Goal: Task Accomplishment & Management: Complete application form

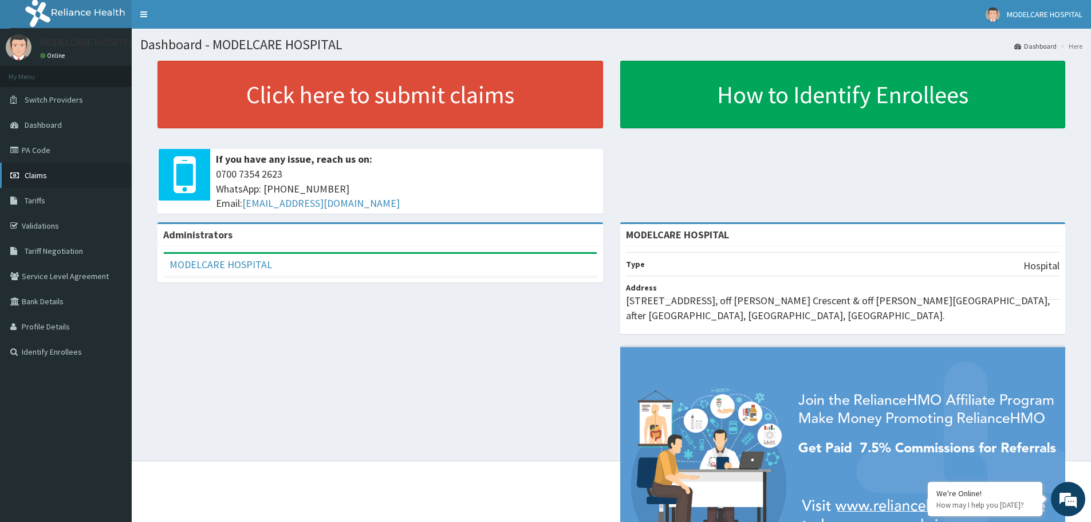
click at [67, 174] on link "Claims" at bounding box center [66, 175] width 132 height 25
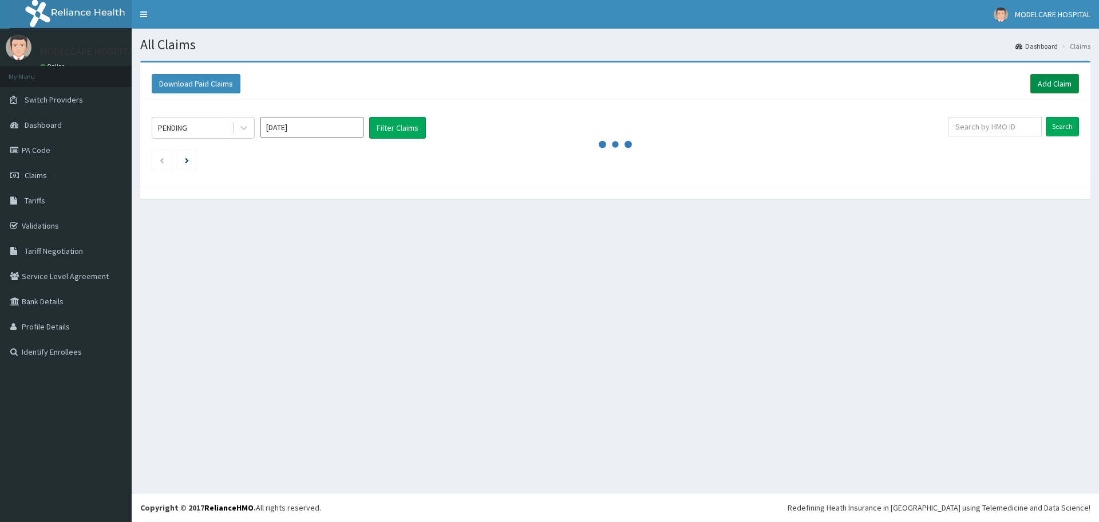
click at [1042, 81] on link "Add Claim" at bounding box center [1054, 83] width 49 height 19
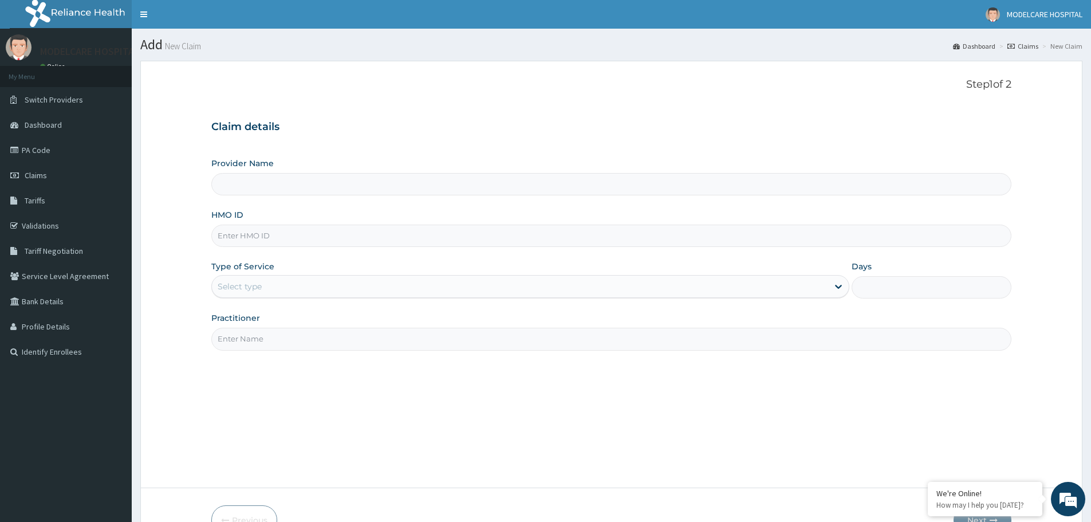
drag, startPoint x: 0, startPoint y: 0, endPoint x: 356, endPoint y: 235, distance: 426.5
click at [356, 235] on input "HMO ID" at bounding box center [611, 235] width 800 height 22
type input "MODELCARE HOSPITAL"
type input "n"
type input "NPP/10122/A"
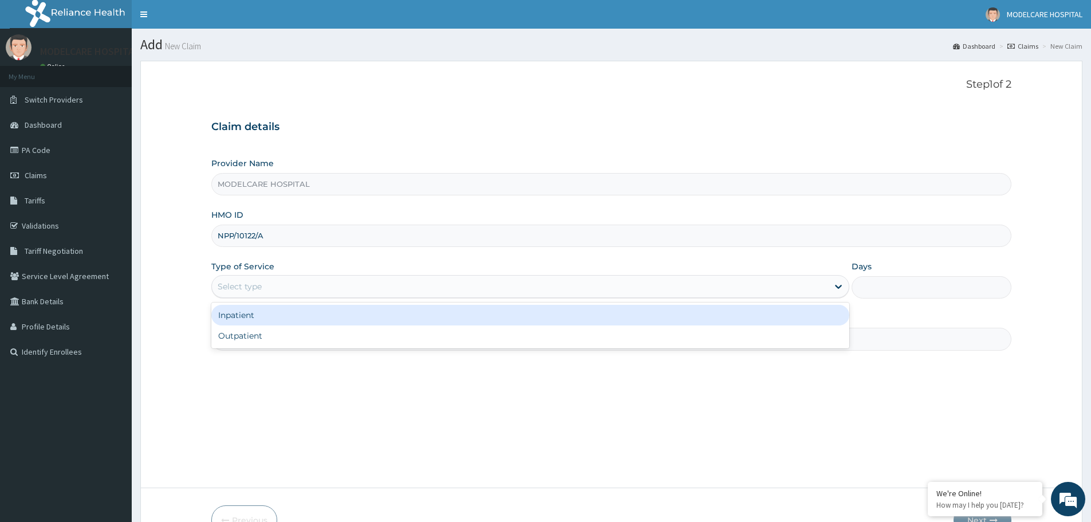
click at [361, 281] on div "Select type" at bounding box center [520, 286] width 616 height 18
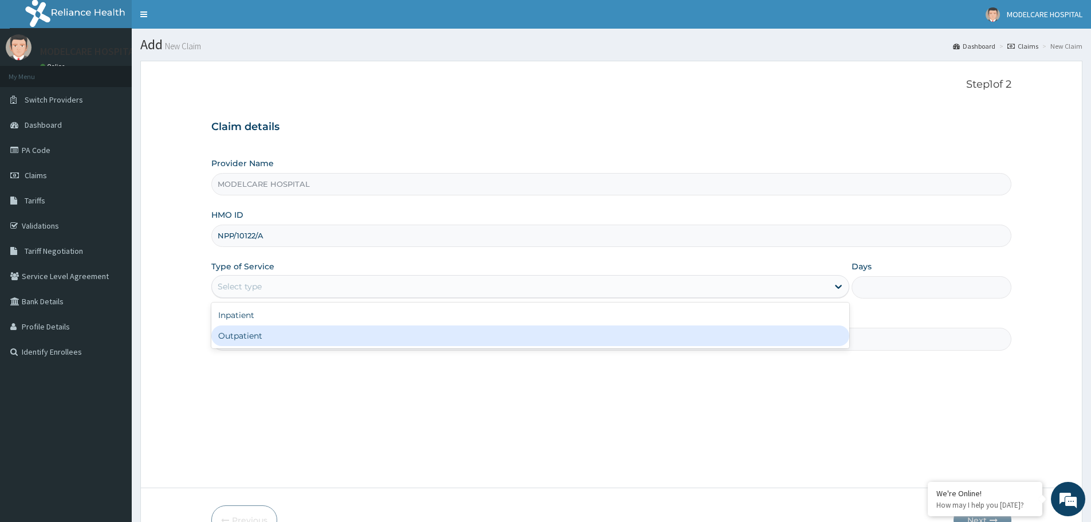
click at [366, 333] on div "Outpatient" at bounding box center [530, 335] width 638 height 21
type input "1"
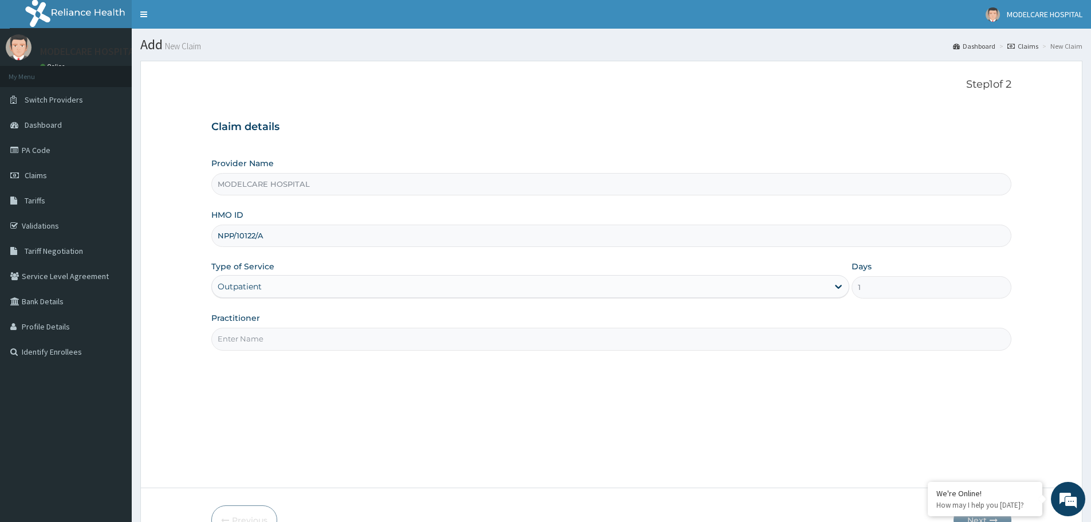
click at [374, 334] on input "Practitioner" at bounding box center [611, 338] width 800 height 22
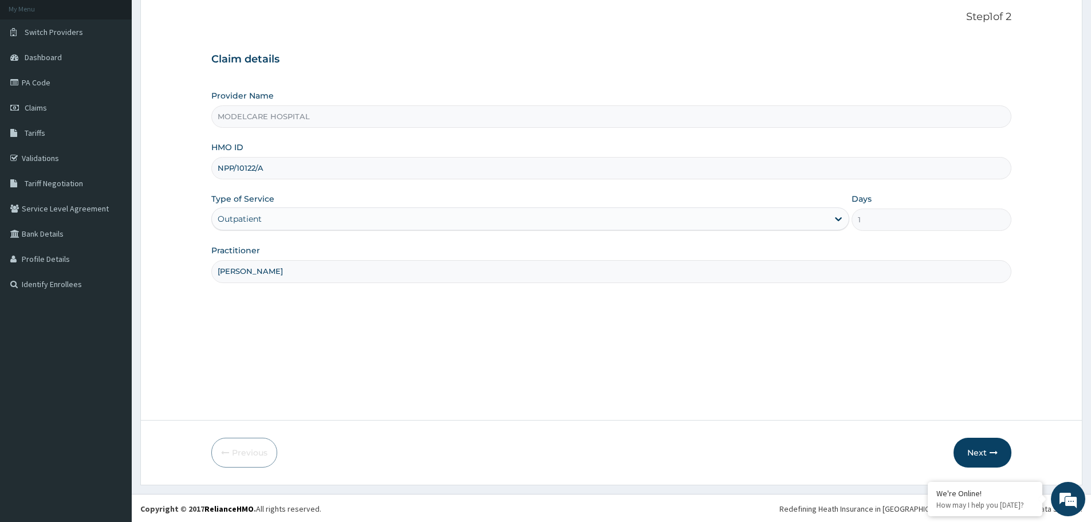
scroll to position [69, 0]
type input "DR. JOHN"
click at [976, 455] on button "Next" at bounding box center [982, 451] width 58 height 30
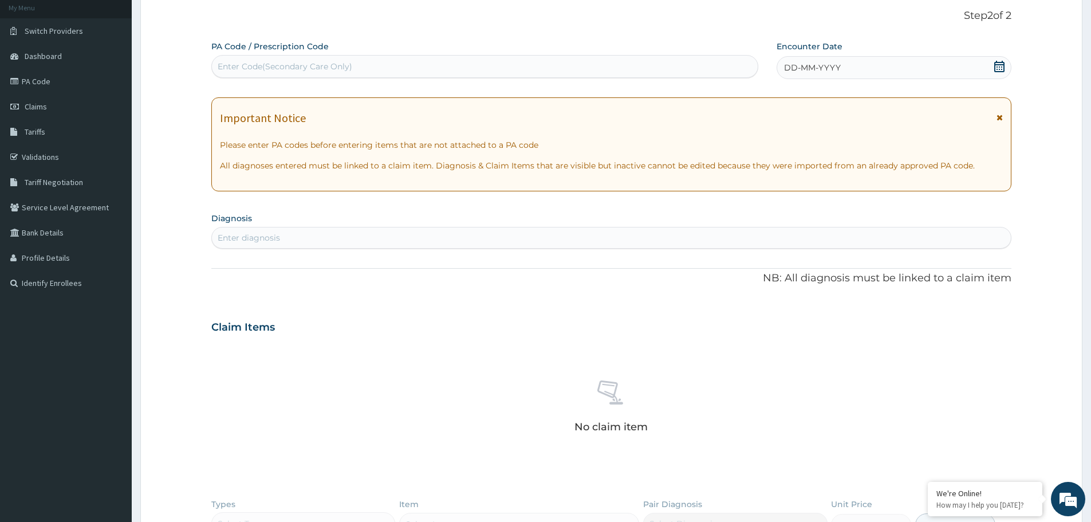
click at [461, 238] on div "Enter diagnosis" at bounding box center [611, 237] width 799 height 18
type input "HYPER"
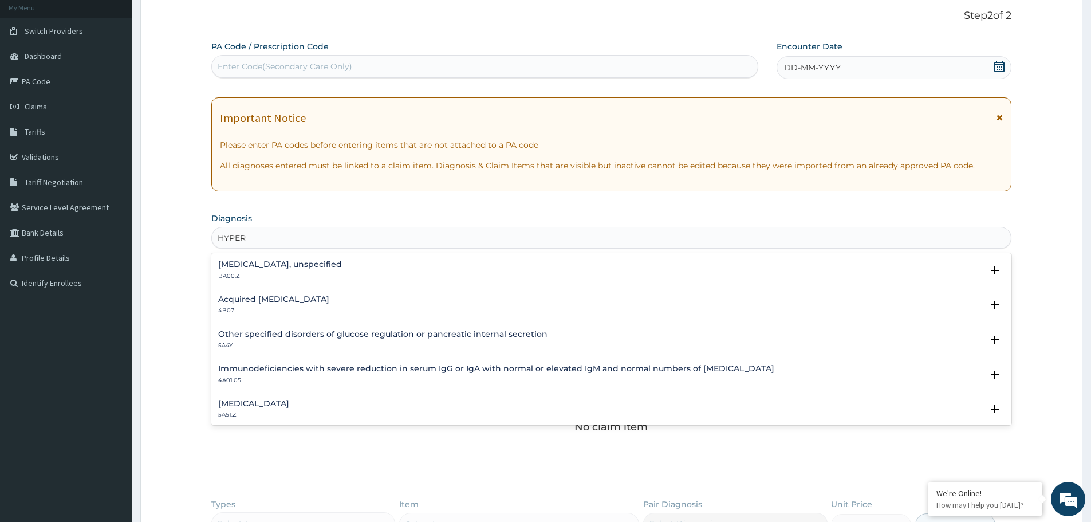
click at [333, 265] on h4 "Essential hypertension, unspecified" at bounding box center [280, 264] width 124 height 9
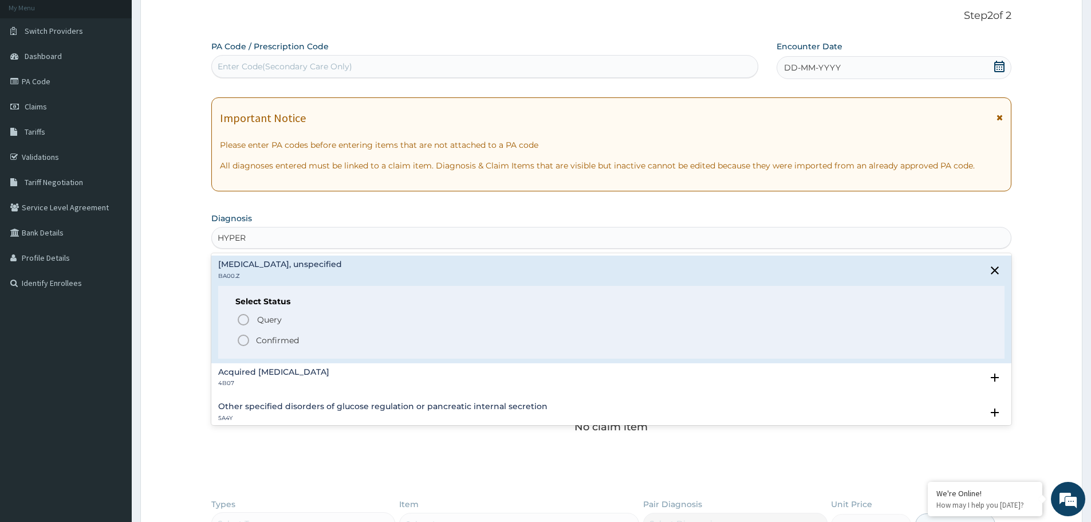
click at [240, 338] on icon "status option filled" at bounding box center [243, 340] width 14 height 14
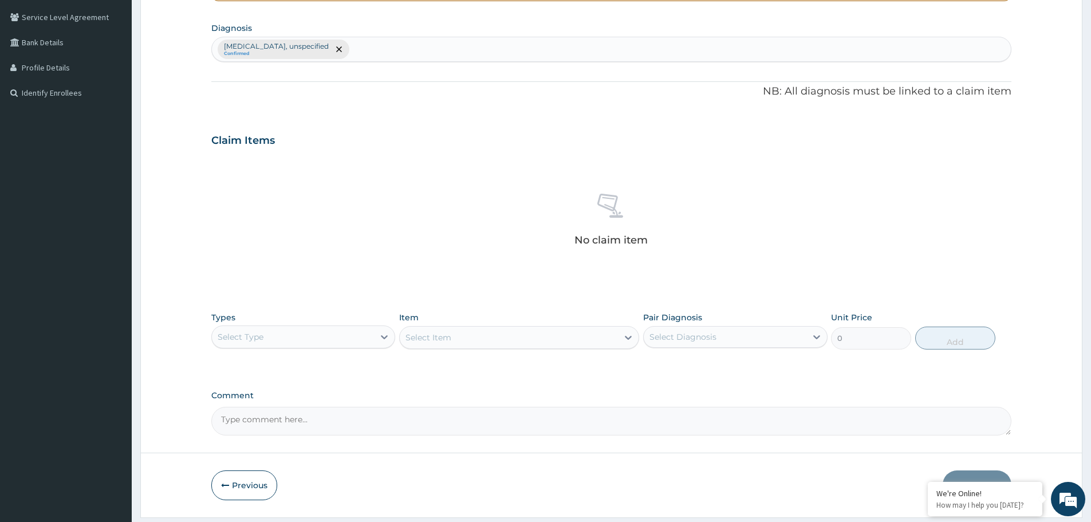
scroll to position [293, 0]
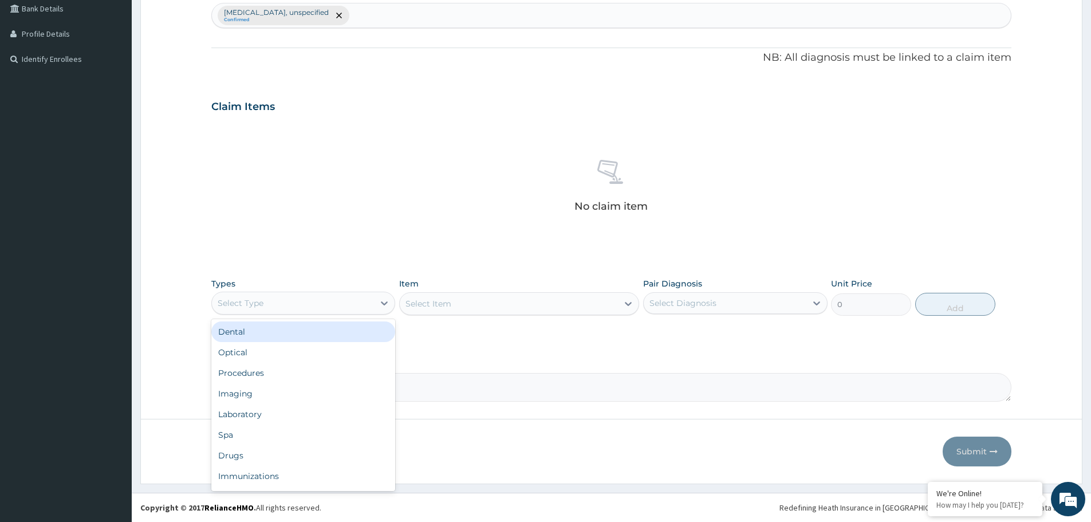
click at [351, 305] on div "Select Type" at bounding box center [293, 303] width 162 height 18
drag, startPoint x: 314, startPoint y: 376, endPoint x: 380, endPoint y: 364, distance: 66.9
click at [315, 374] on div "Procedures" at bounding box center [303, 372] width 184 height 21
click at [725, 298] on div "Select Diagnosis" at bounding box center [724, 303] width 162 height 18
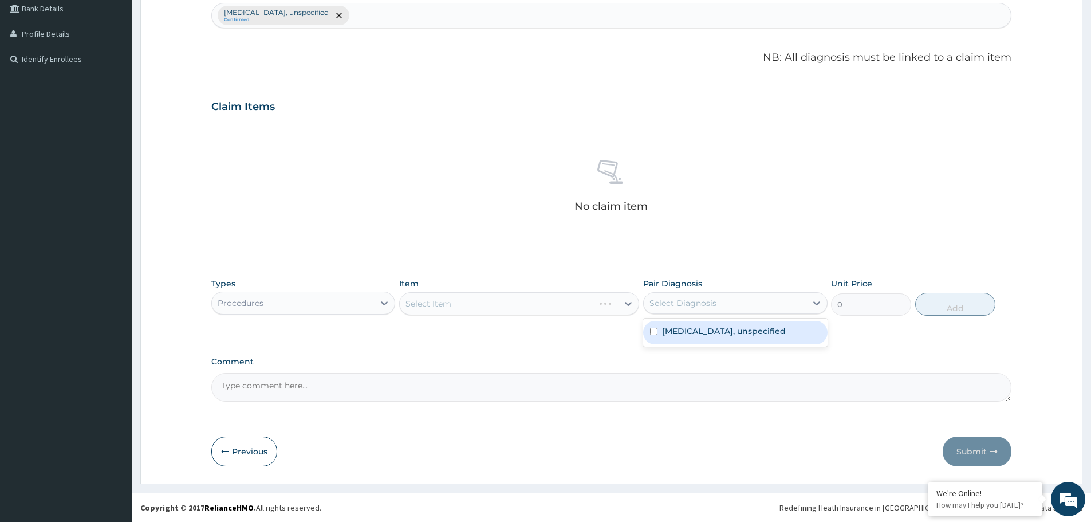
click at [716, 330] on label "Essential hypertension, unspecified" at bounding box center [724, 330] width 124 height 11
checkbox input "true"
click at [561, 303] on div "Select Item" at bounding box center [509, 303] width 218 height 18
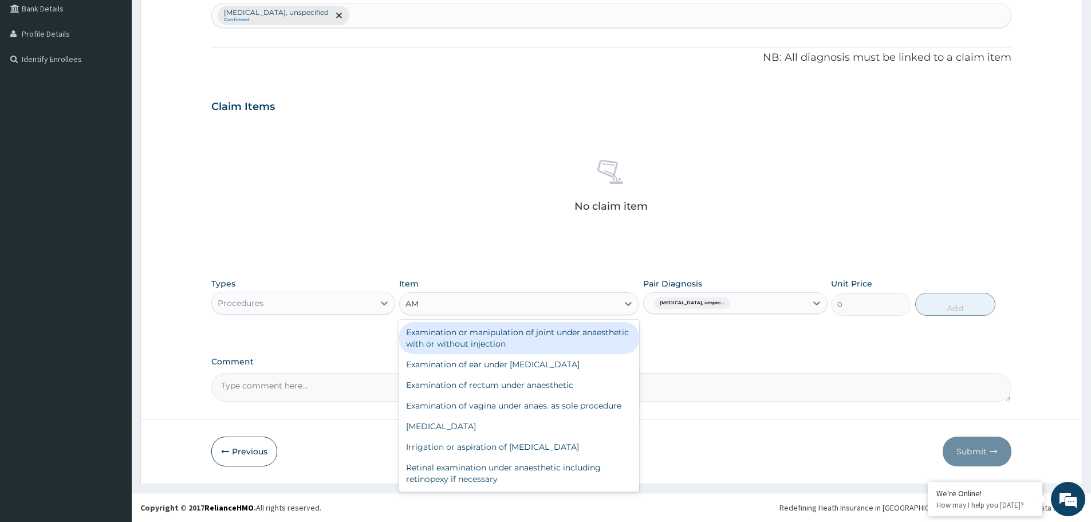
type input "A"
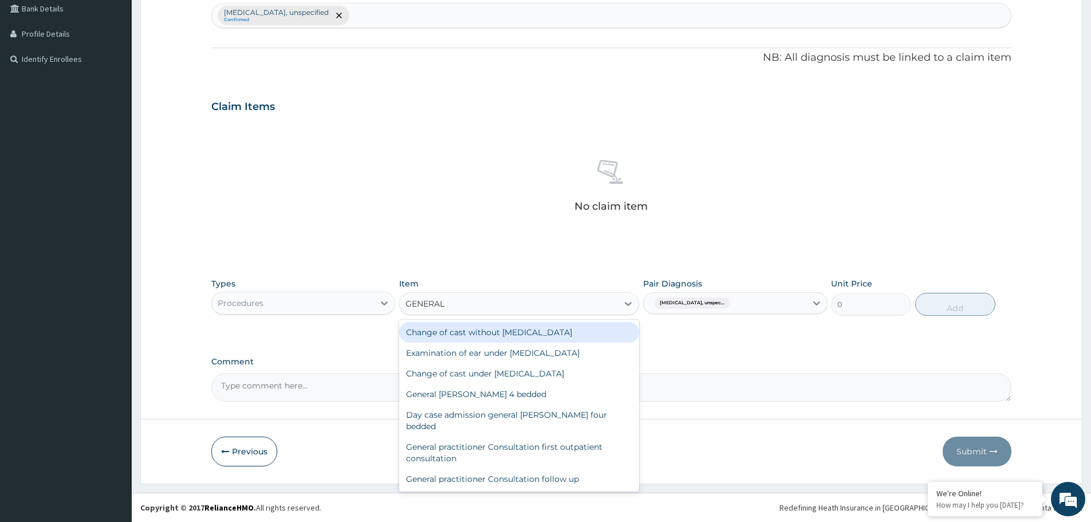
type input "GENERAL P"
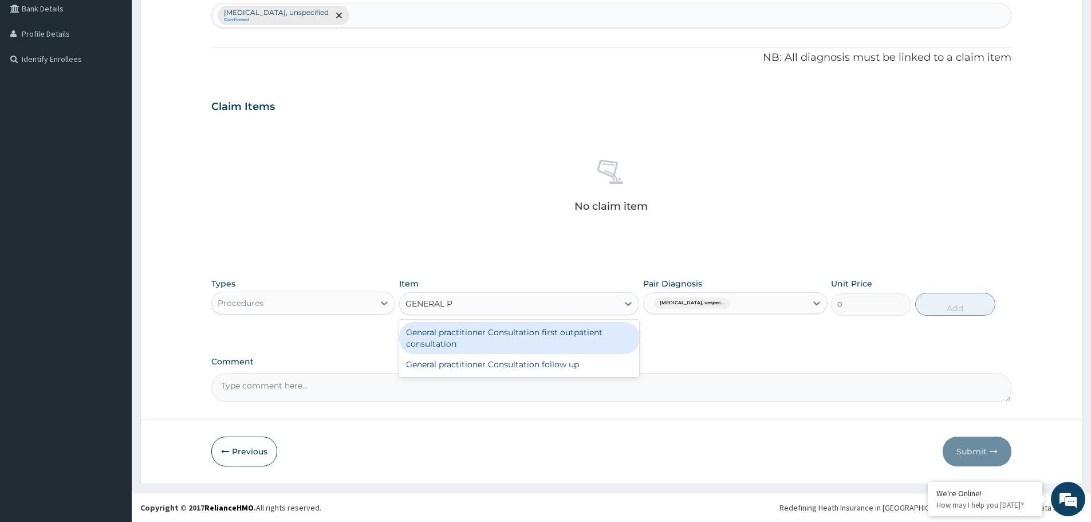
click at [510, 341] on div "General practitioner Consultation first outpatient consultation" at bounding box center [519, 338] width 240 height 32
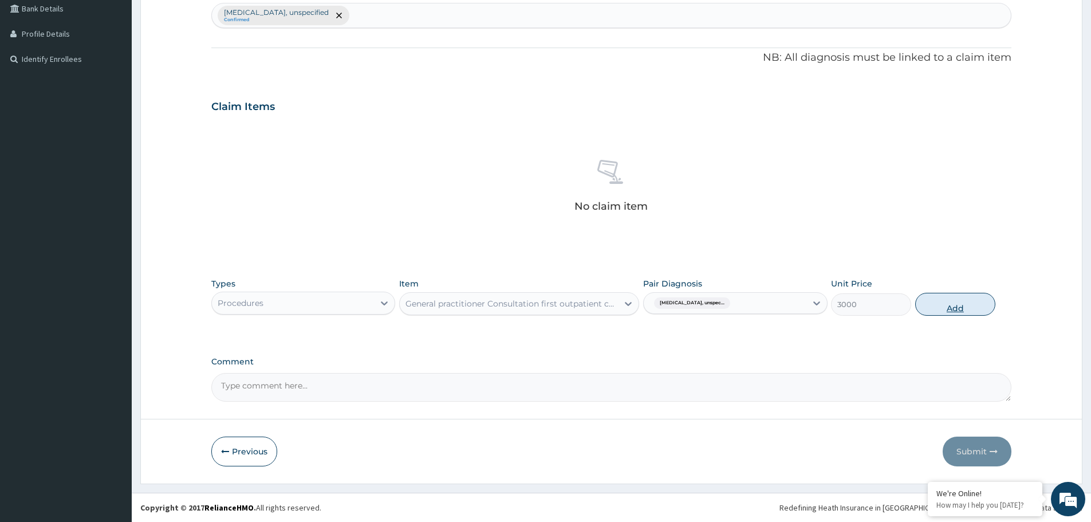
click at [970, 302] on button "Add" at bounding box center [955, 304] width 80 height 23
type input "0"
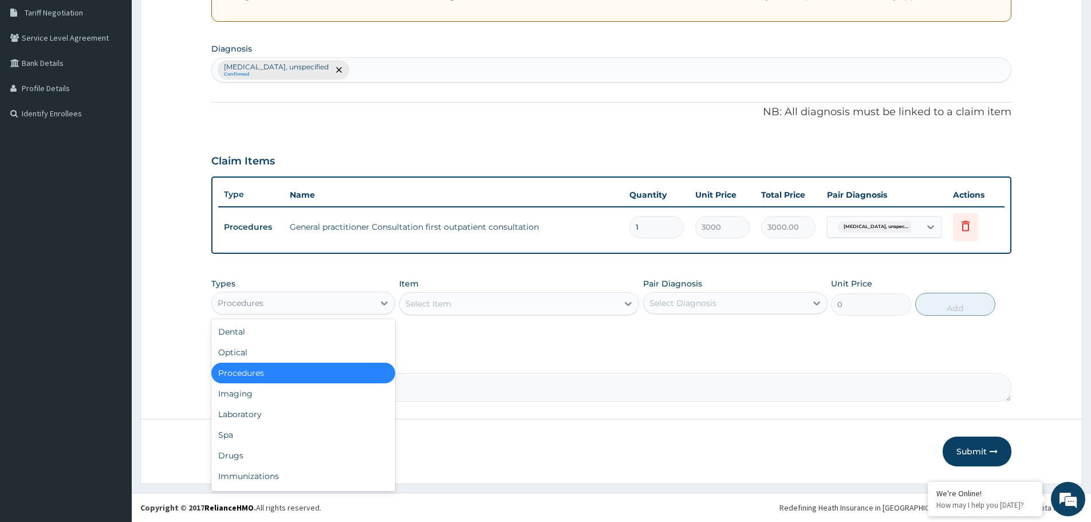
click at [372, 300] on div "Procedures" at bounding box center [293, 303] width 162 height 18
click at [274, 457] on div "Drugs" at bounding box center [303, 455] width 184 height 21
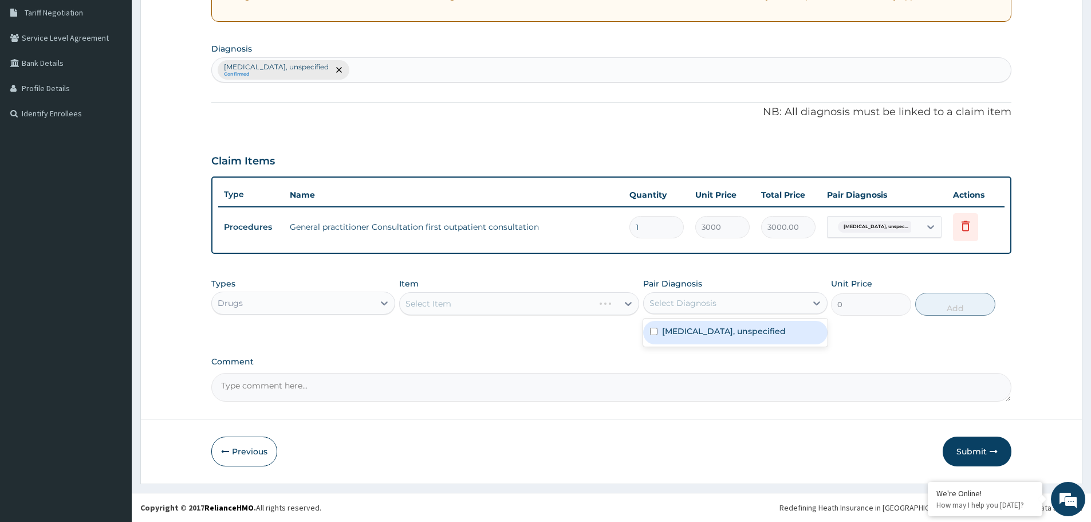
click at [759, 307] on div "Select Diagnosis" at bounding box center [724, 303] width 162 height 18
click at [713, 334] on label "Essential hypertension, unspecified" at bounding box center [724, 330] width 124 height 11
checkbox input "true"
click at [576, 303] on div "Select Item" at bounding box center [509, 303] width 218 height 18
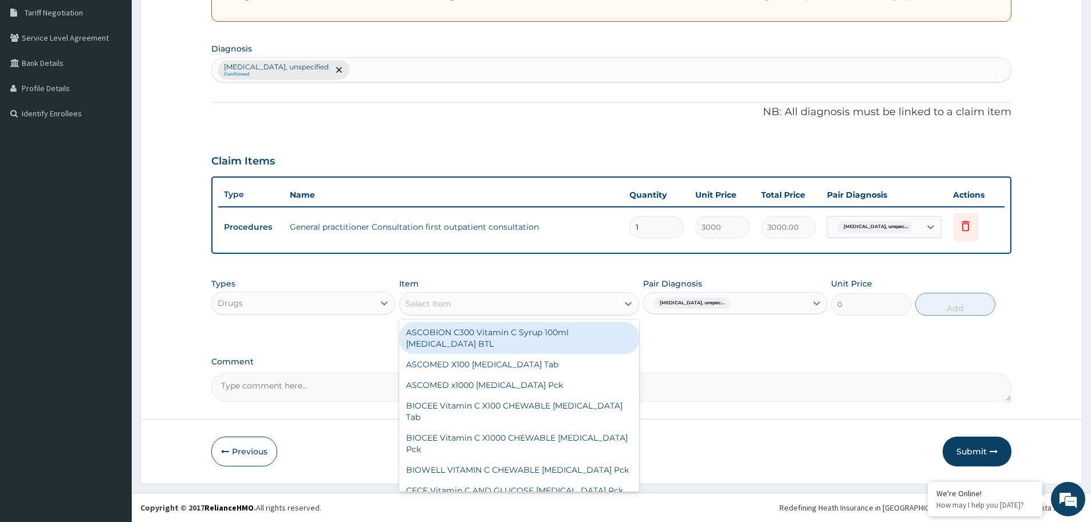
type input "M"
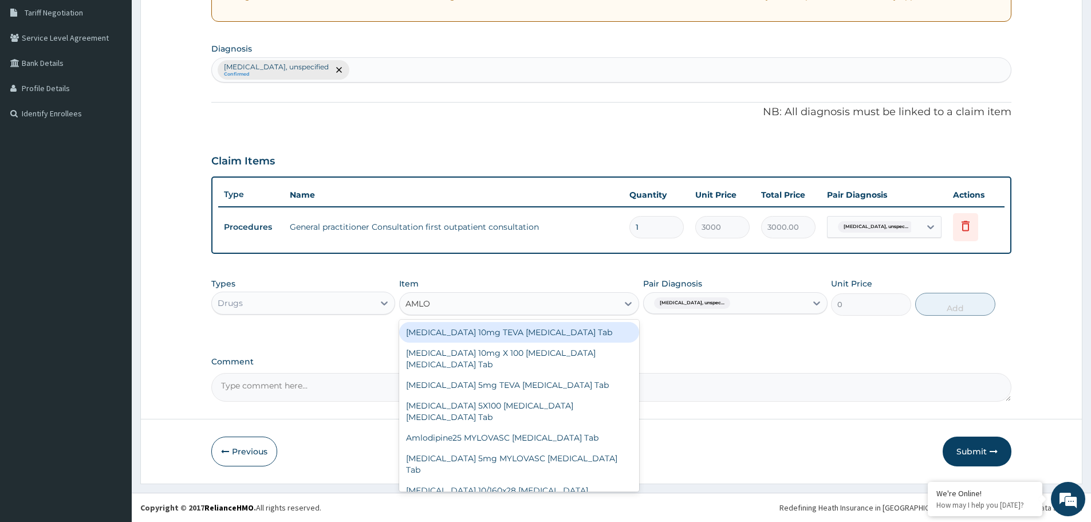
type input "AMLOD"
click at [474, 331] on div "Amlodipine 10mg TEVA Amlodipine Tab" at bounding box center [519, 332] width 240 height 21
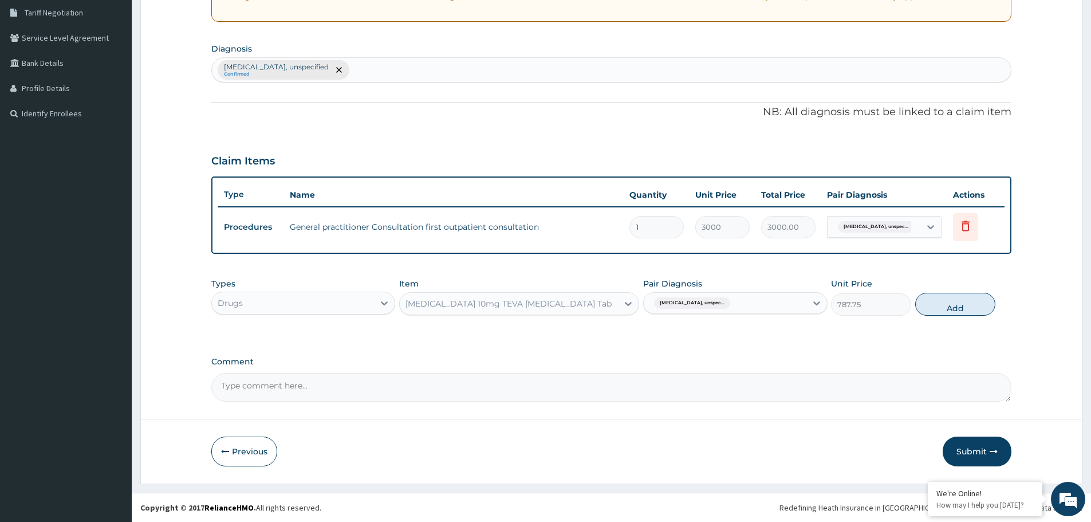
click at [586, 306] on div "Amlodipine 10mg TEVA Amlodipine Tab" at bounding box center [509, 303] width 218 height 18
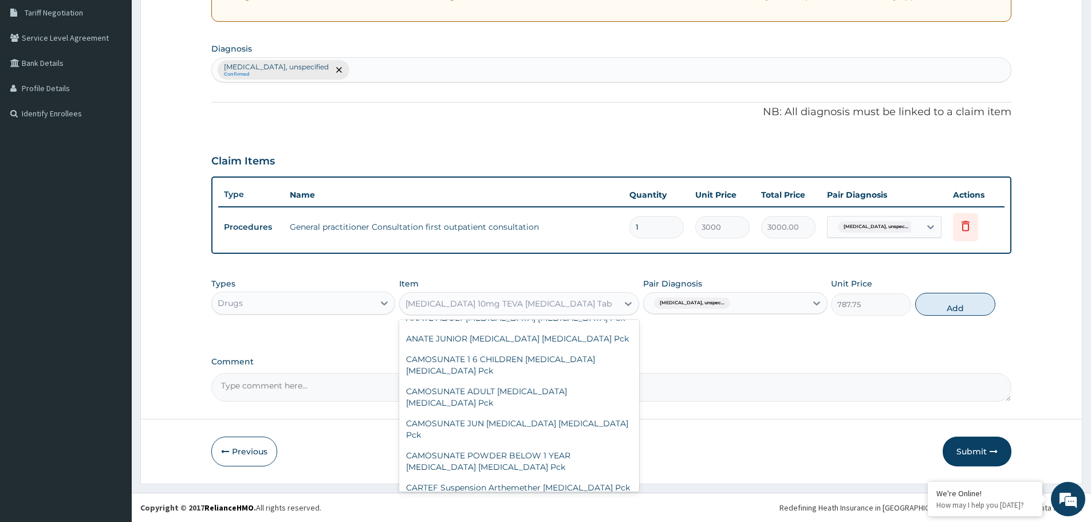
scroll to position [19228, 0]
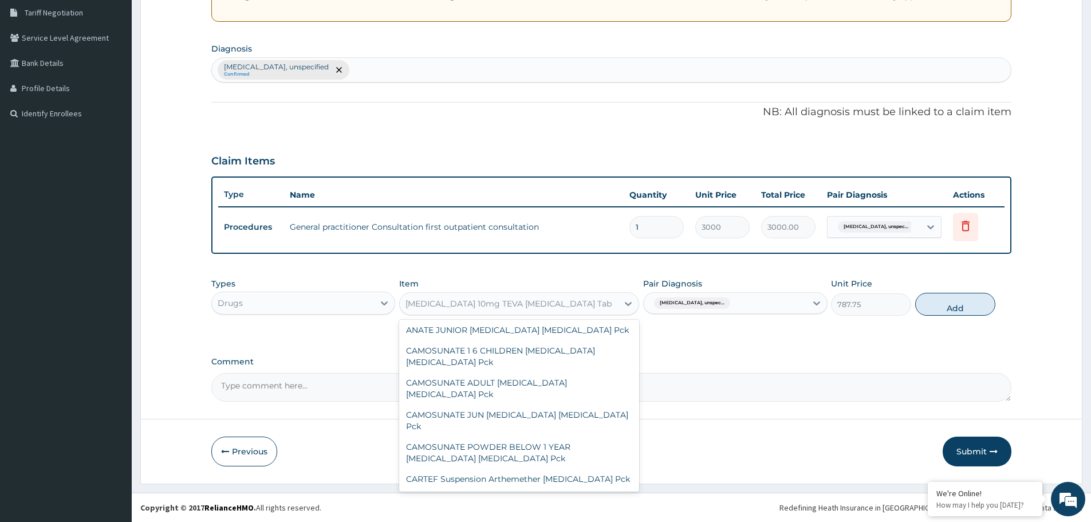
type input "690"
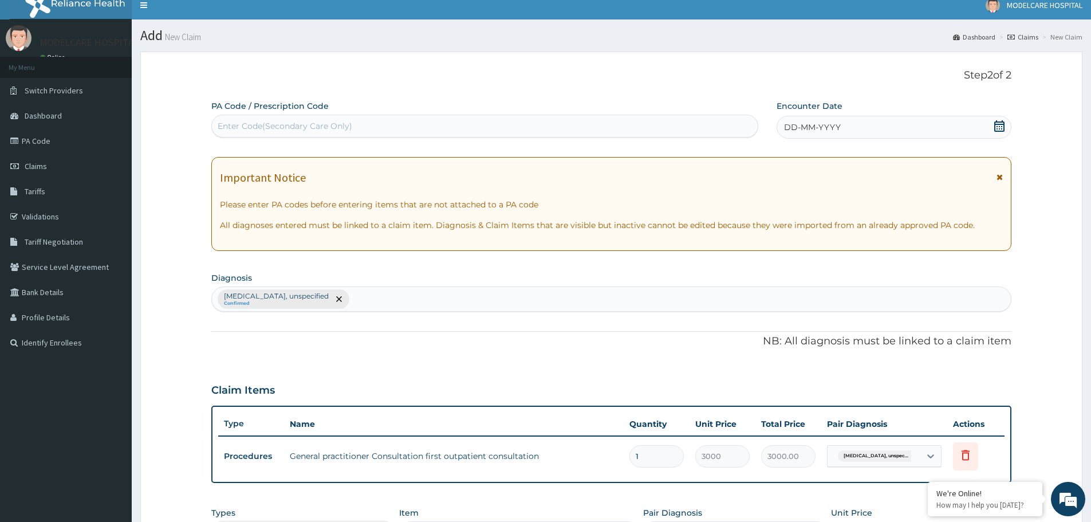
scroll to position [66, 0]
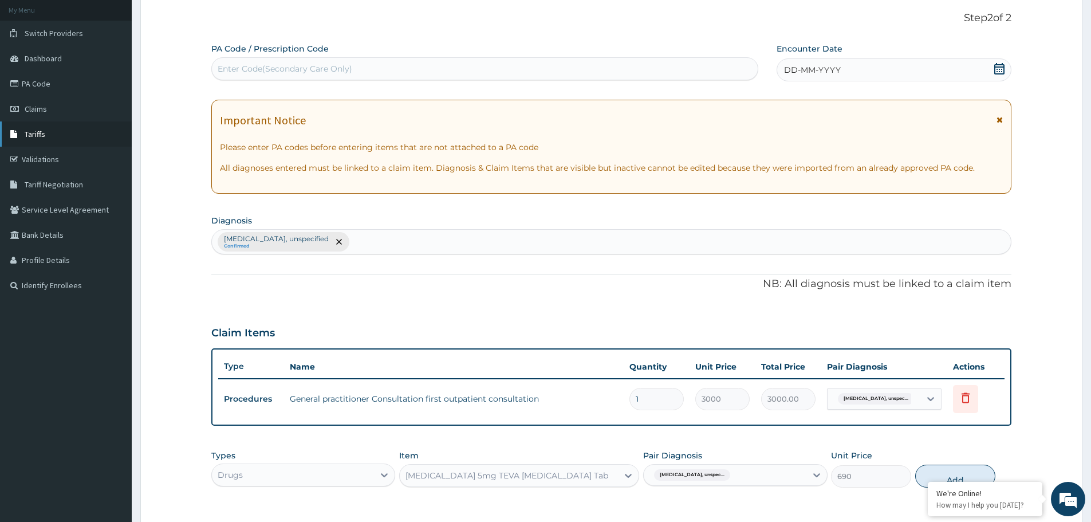
click at [40, 130] on span "Tariffs" at bounding box center [35, 134] width 21 height 10
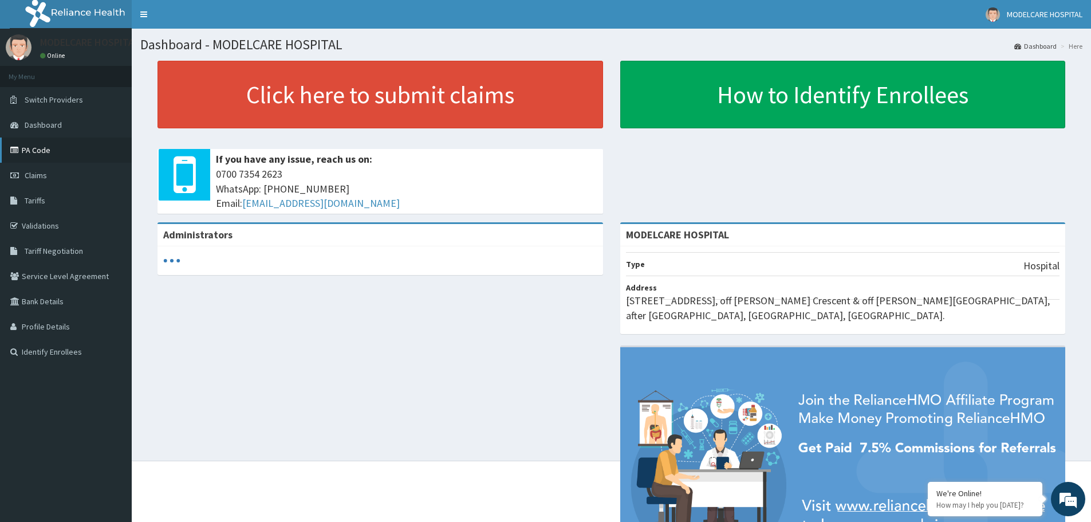
click at [49, 145] on link "PA Code" at bounding box center [66, 149] width 132 height 25
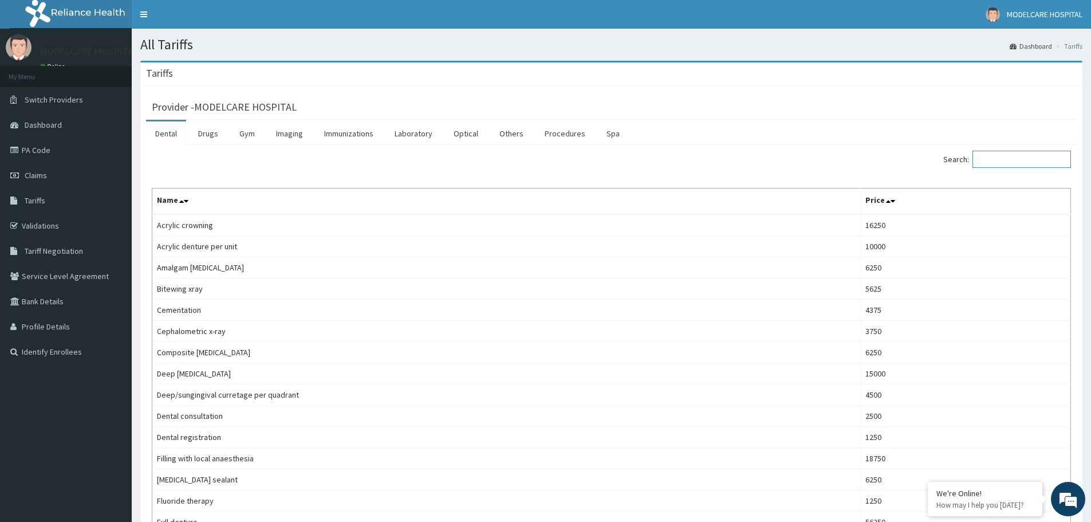
click at [1019, 160] on input "Search:" at bounding box center [1021, 159] width 98 height 17
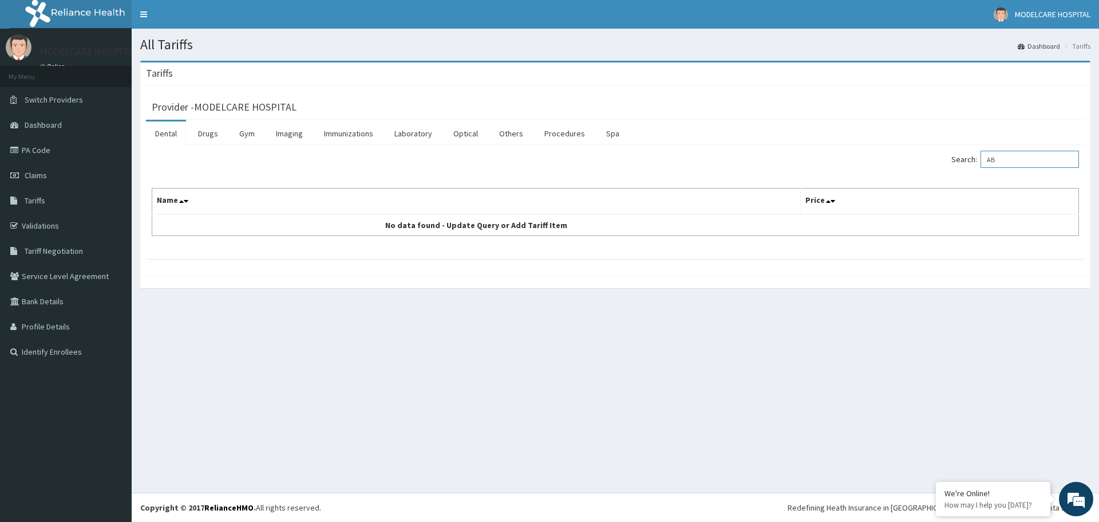
type input "A"
type input "ULTRA"
click at [289, 131] on link "Imaging" at bounding box center [289, 133] width 45 height 24
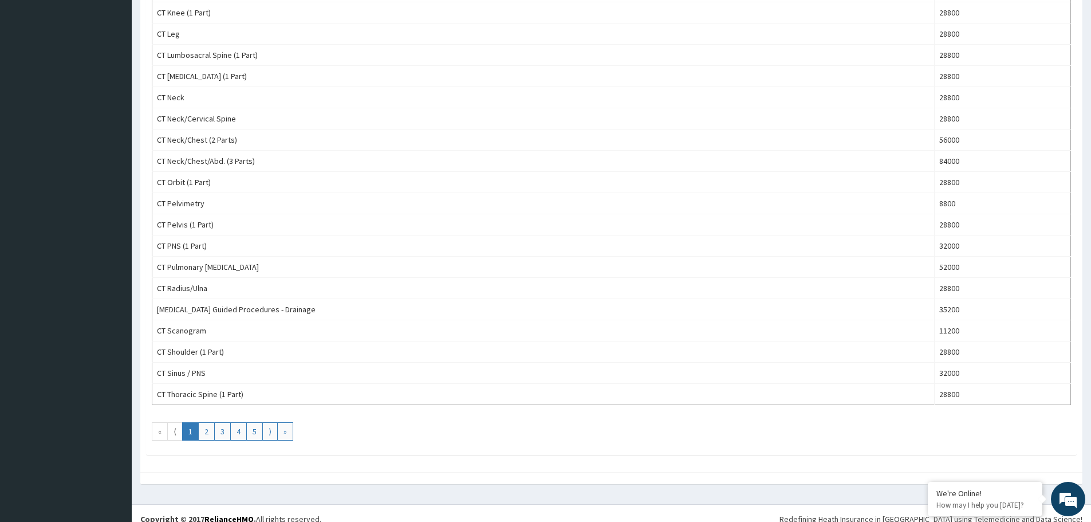
scroll to position [880, 0]
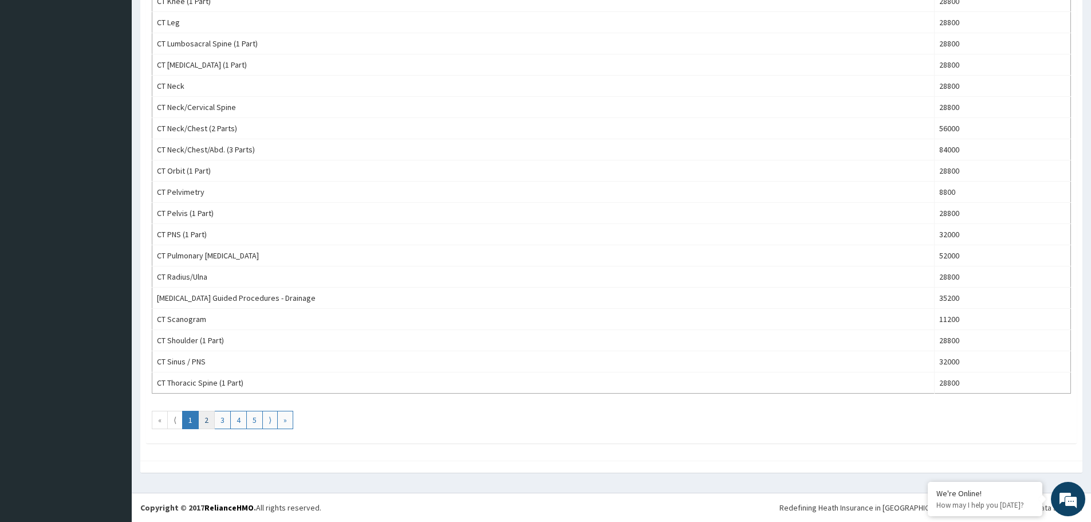
click at [211, 421] on link "2" at bounding box center [206, 419] width 17 height 18
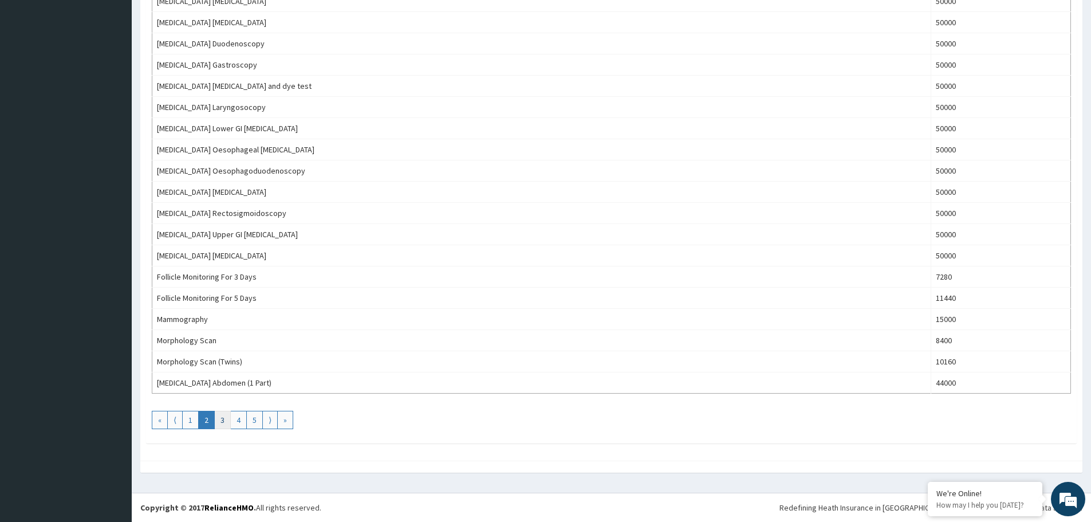
click at [223, 424] on link "3" at bounding box center [222, 419] width 17 height 18
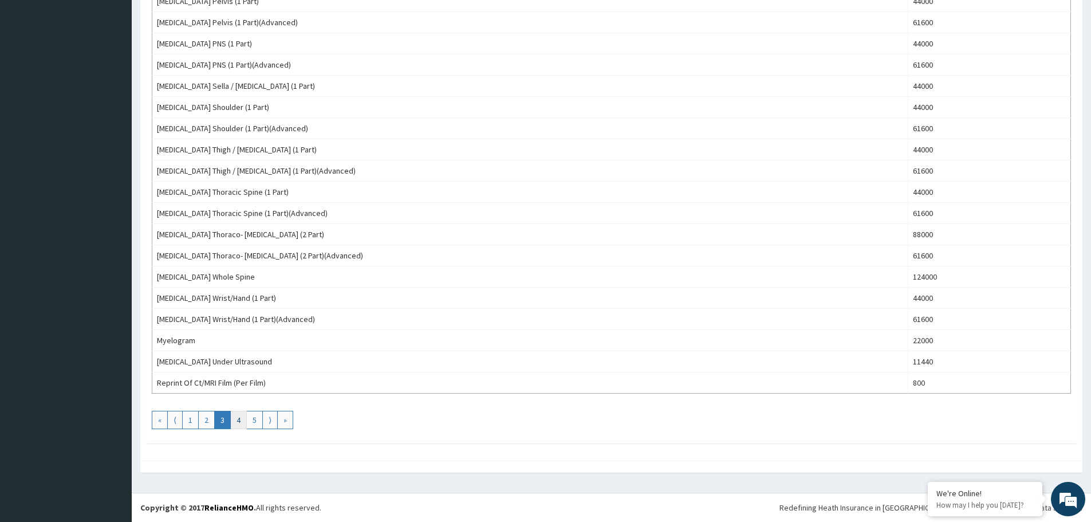
click at [241, 420] on link "4" at bounding box center [238, 419] width 17 height 18
